Goal: Find specific page/section: Find specific page/section

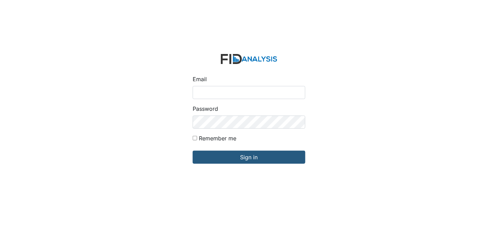
click at [216, 84] on div "Email" at bounding box center [249, 87] width 113 height 24
click at [217, 97] on input "Email" at bounding box center [249, 92] width 113 height 13
type input "[EMAIL_ADDRESS][DOMAIN_NAME]"
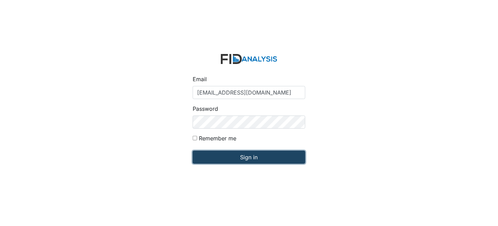
click at [272, 158] on input "Sign in" at bounding box center [249, 156] width 113 height 13
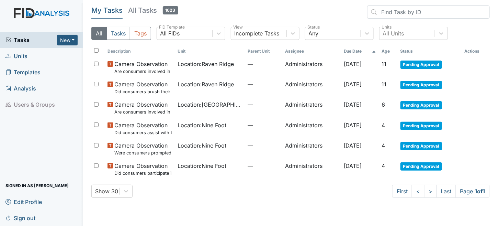
click at [187, 191] on div "Show 30 First < > Last Page 1 of 1" at bounding box center [290, 191] width 399 height 13
click at [26, 55] on span "Units" at bounding box center [16, 56] width 22 height 11
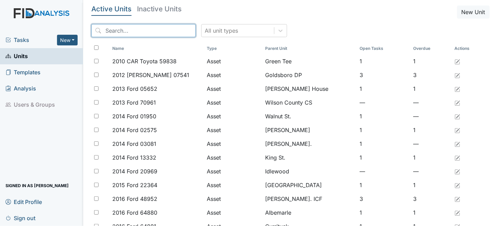
click at [150, 27] on input "search" at bounding box center [143, 30] width 104 height 13
